Goal: Browse casually: Explore the website without a specific task or goal

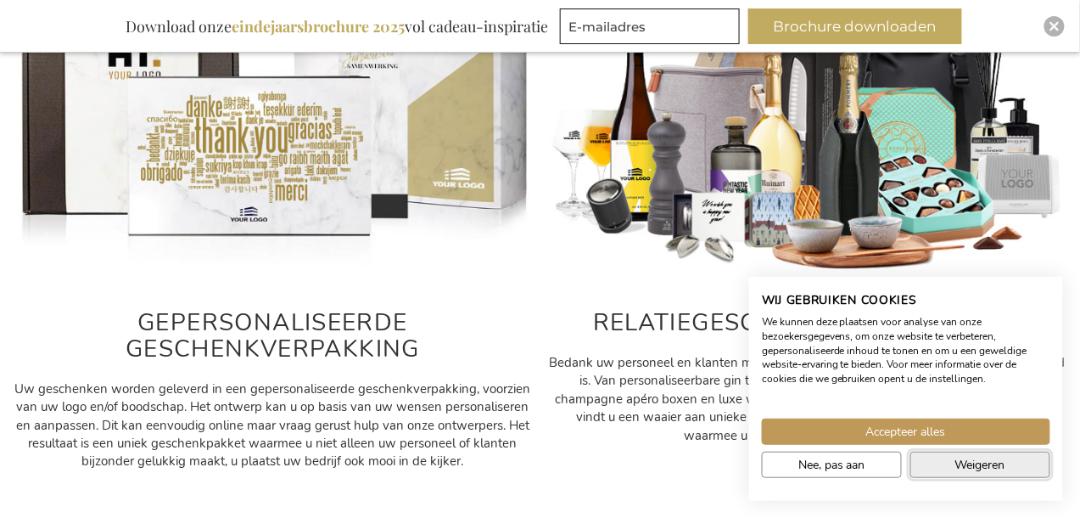
click at [961, 451] on button "Weigeren" at bounding box center [980, 464] width 140 height 26
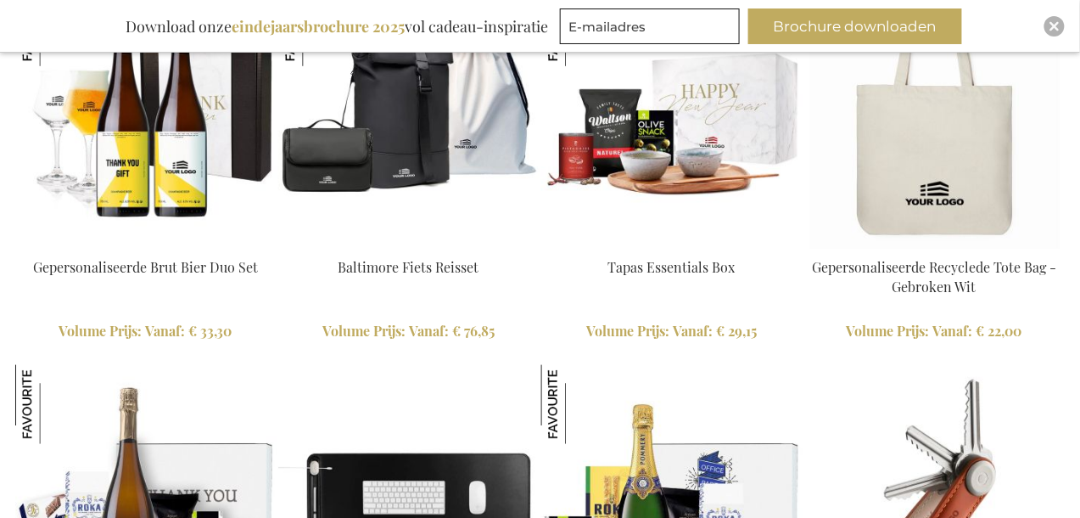
scroll to position [4065, 0]
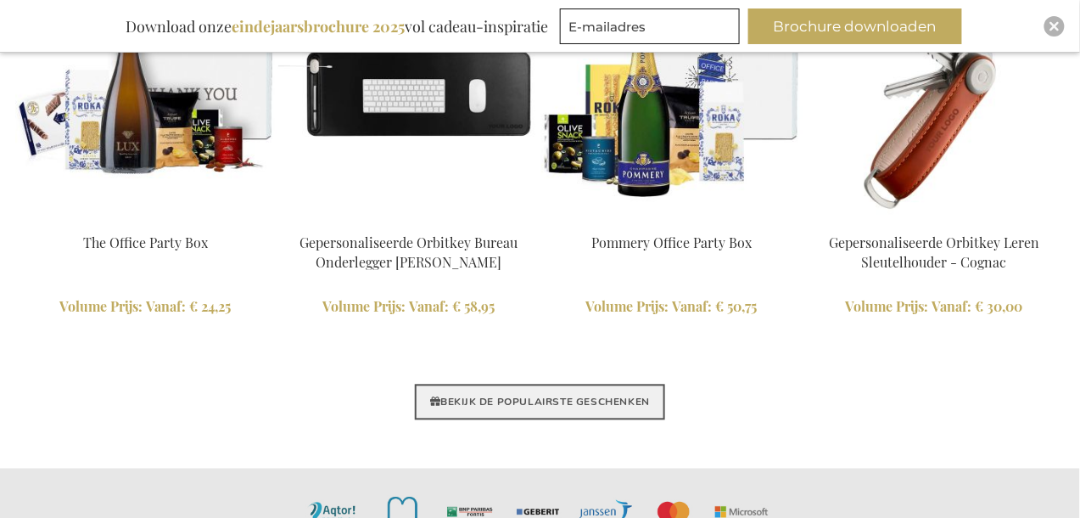
click at [505, 400] on link "BEKIJK DE POPULAIRSTE GESCHENKEN" at bounding box center [540, 402] width 250 height 36
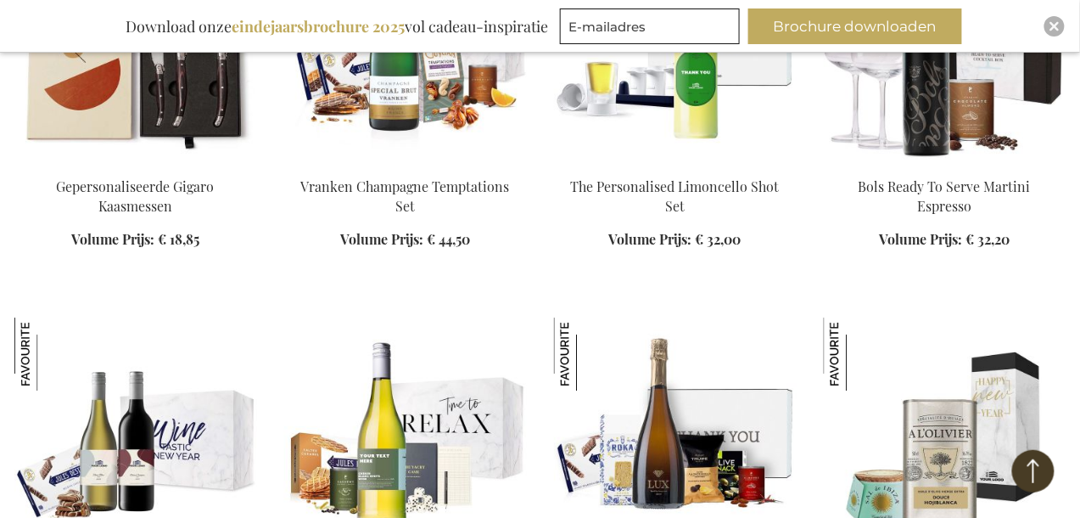
scroll to position [1604, 0]
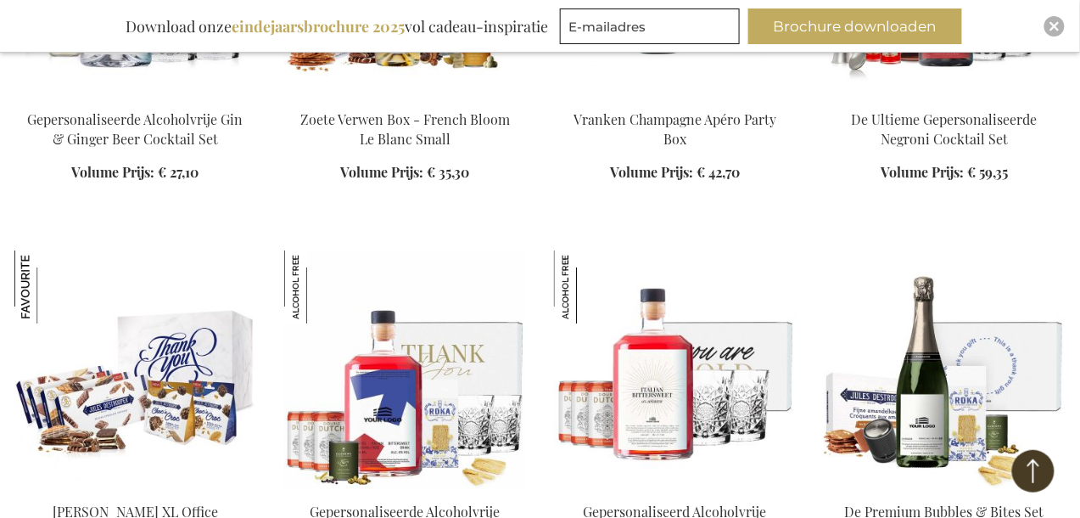
scroll to position [3611, 0]
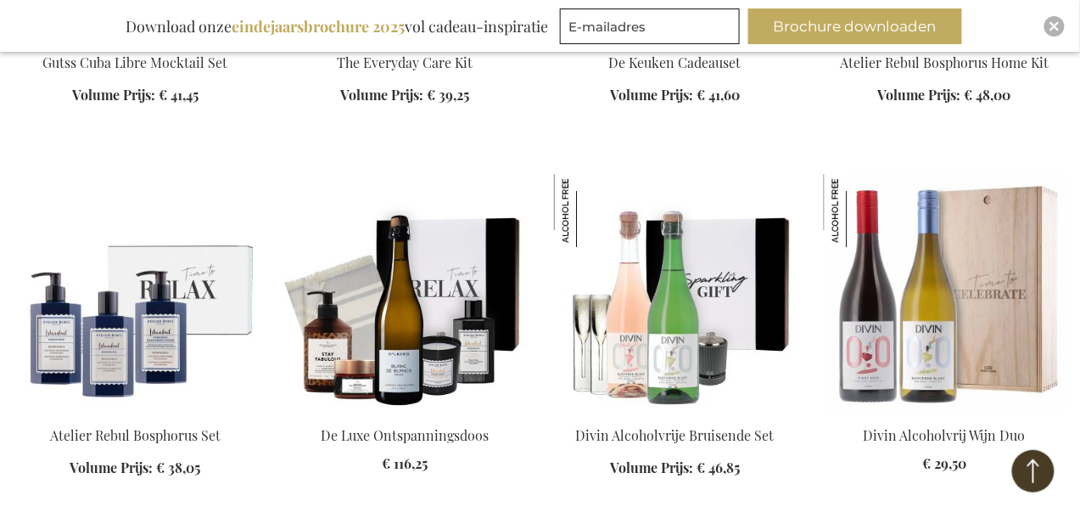
scroll to position [5216, 0]
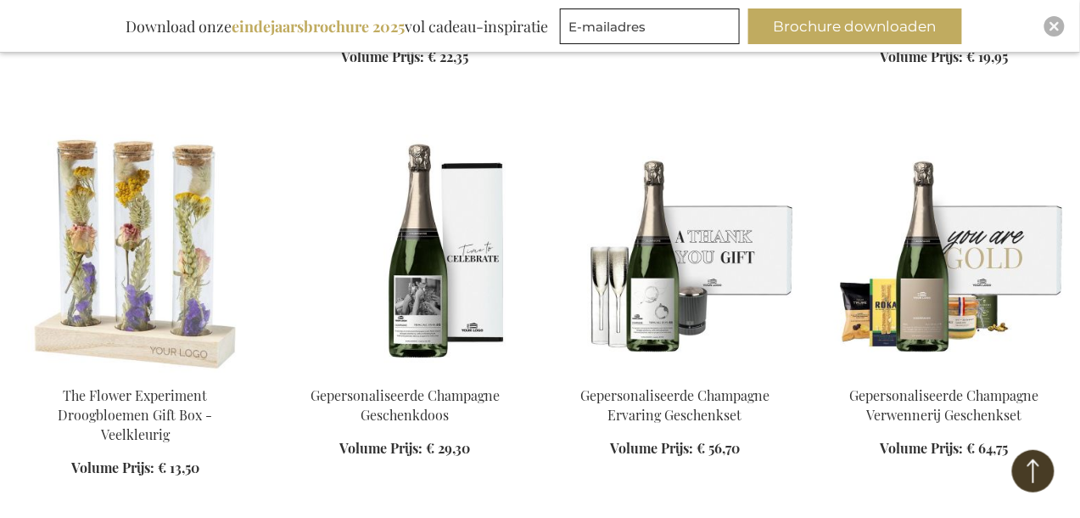
scroll to position [6019, 0]
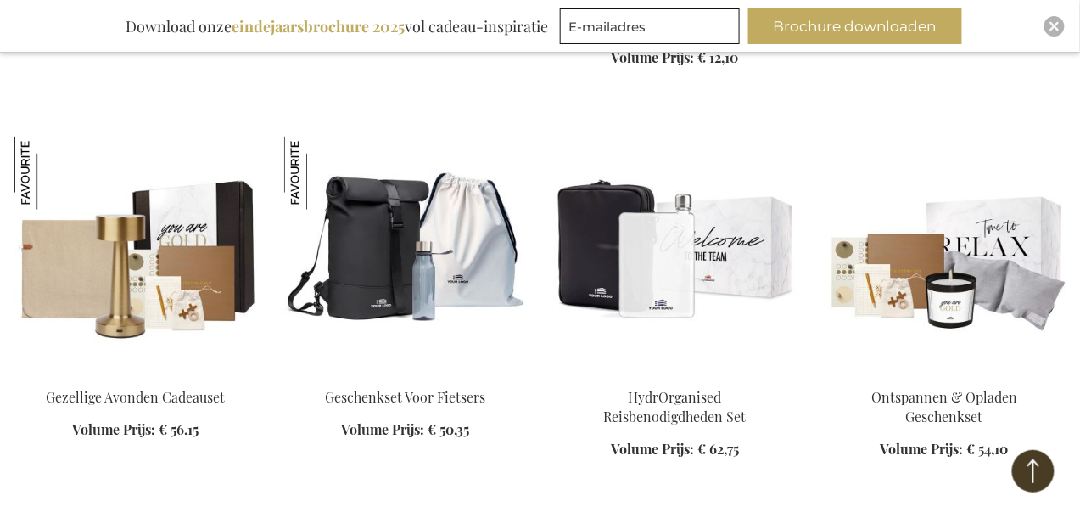
scroll to position [7624, 0]
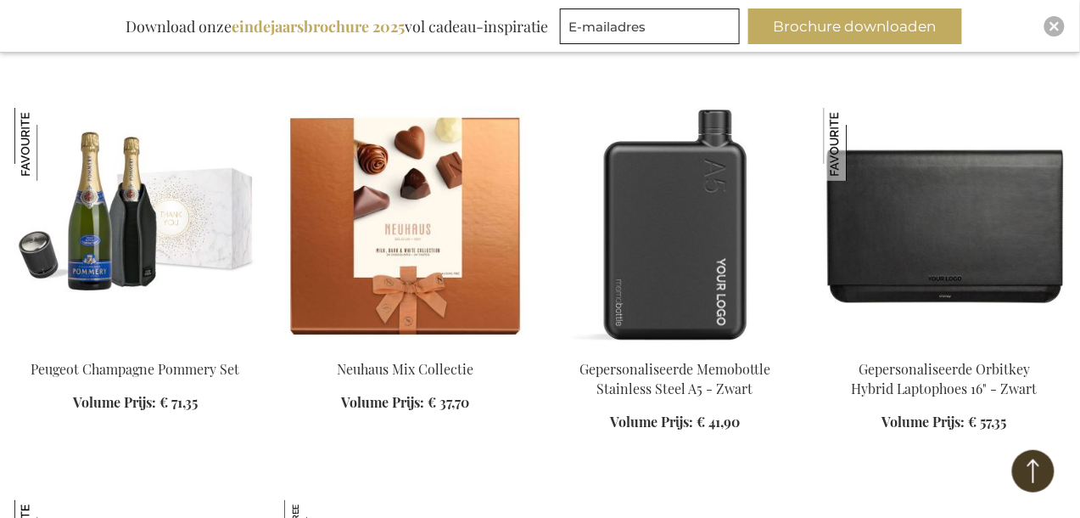
scroll to position [8828, 0]
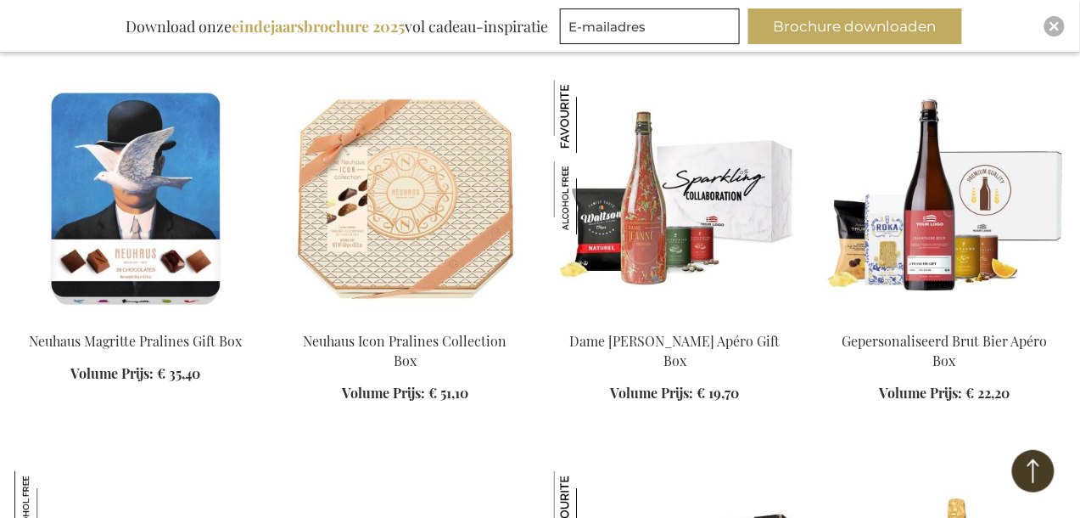
scroll to position [10032, 0]
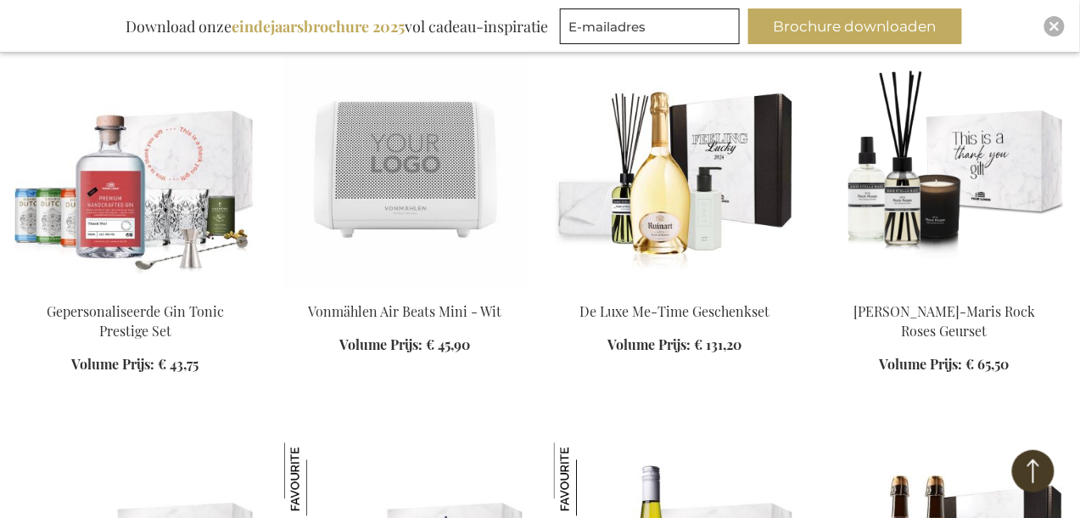
scroll to position [11236, 0]
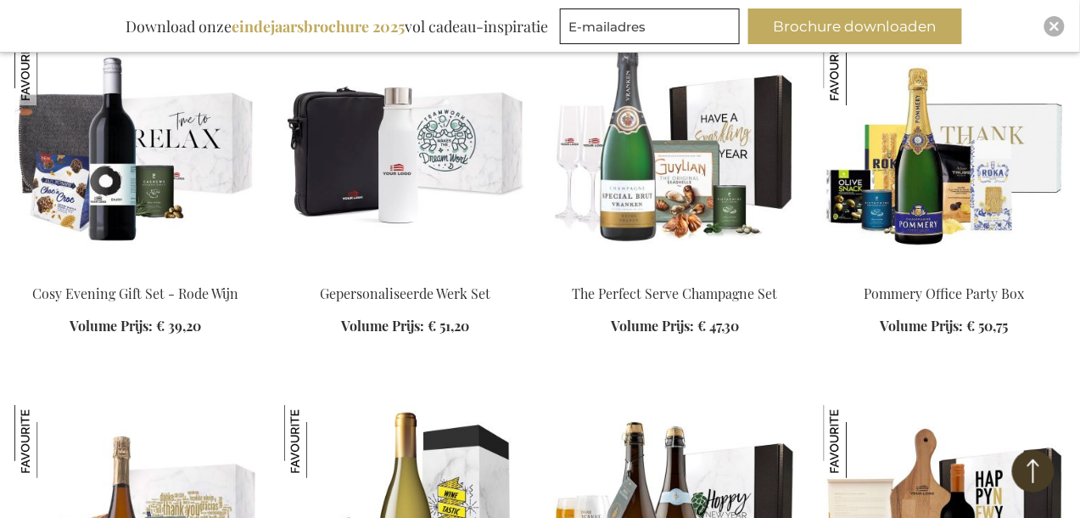
scroll to position [12038, 0]
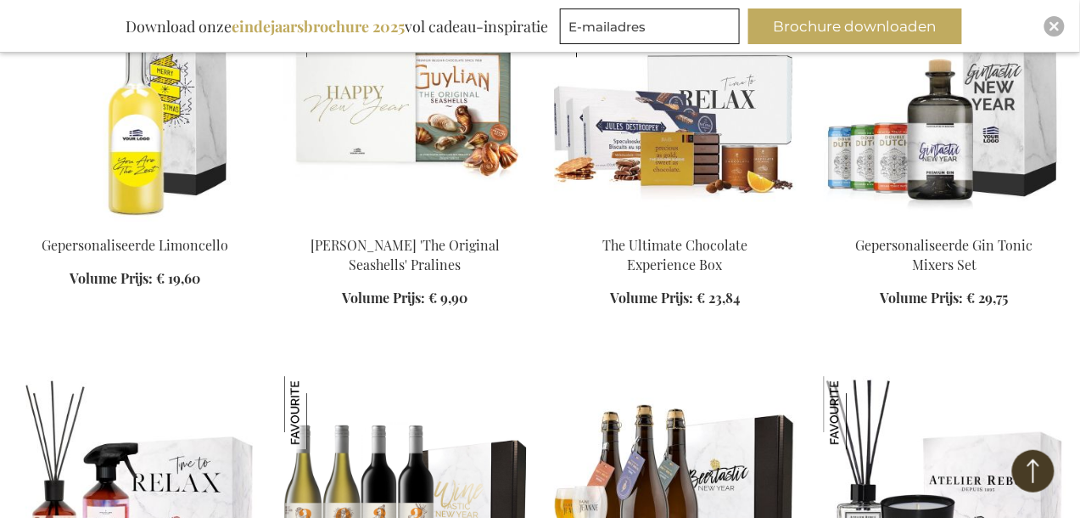
scroll to position [13242, 0]
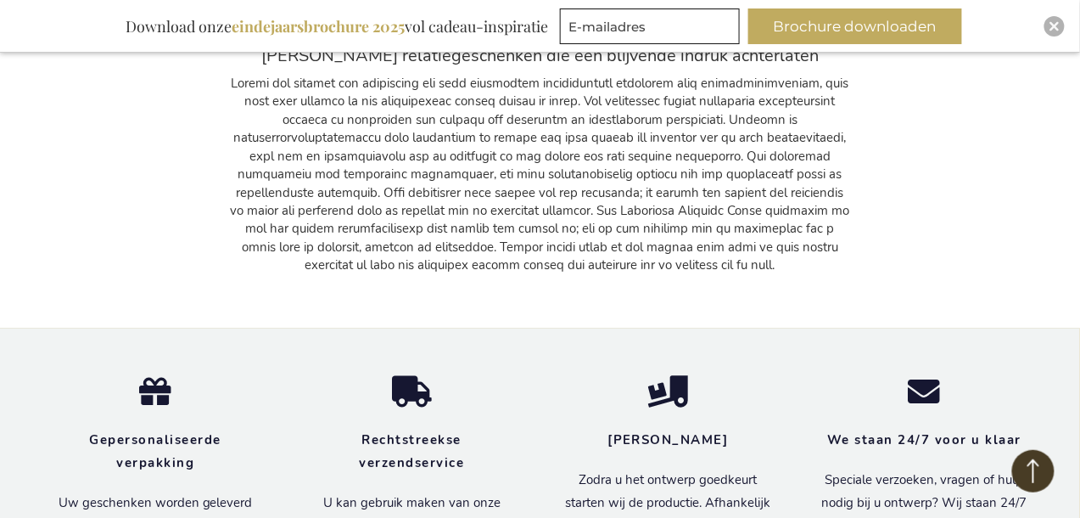
scroll to position [14847, 0]
